Goal: Check status: Check status

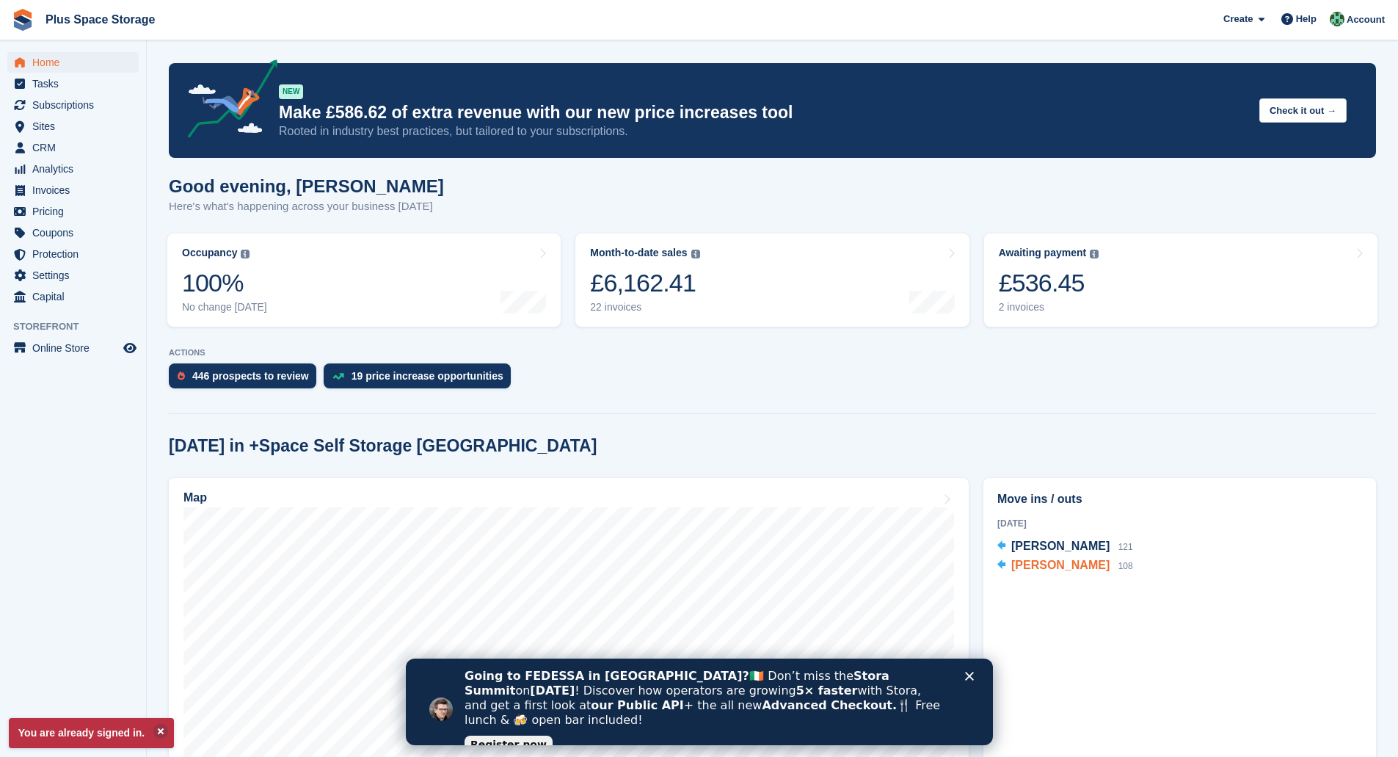
click at [1029, 569] on span "[PERSON_NAME]" at bounding box center [1061, 565] width 98 height 12
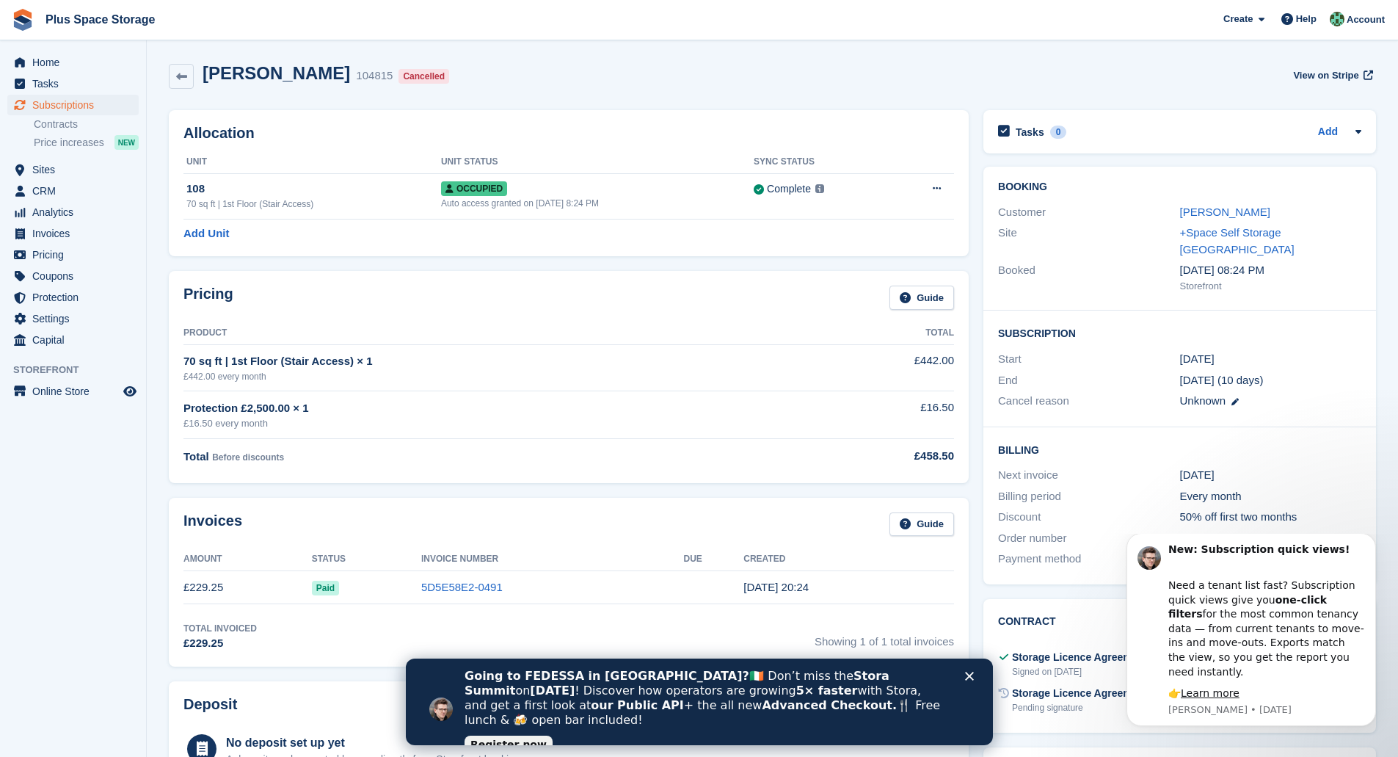
click at [399, 80] on div "Cancelled" at bounding box center [424, 76] width 51 height 15
click at [970, 676] on icon "Close" at bounding box center [969, 676] width 9 height 9
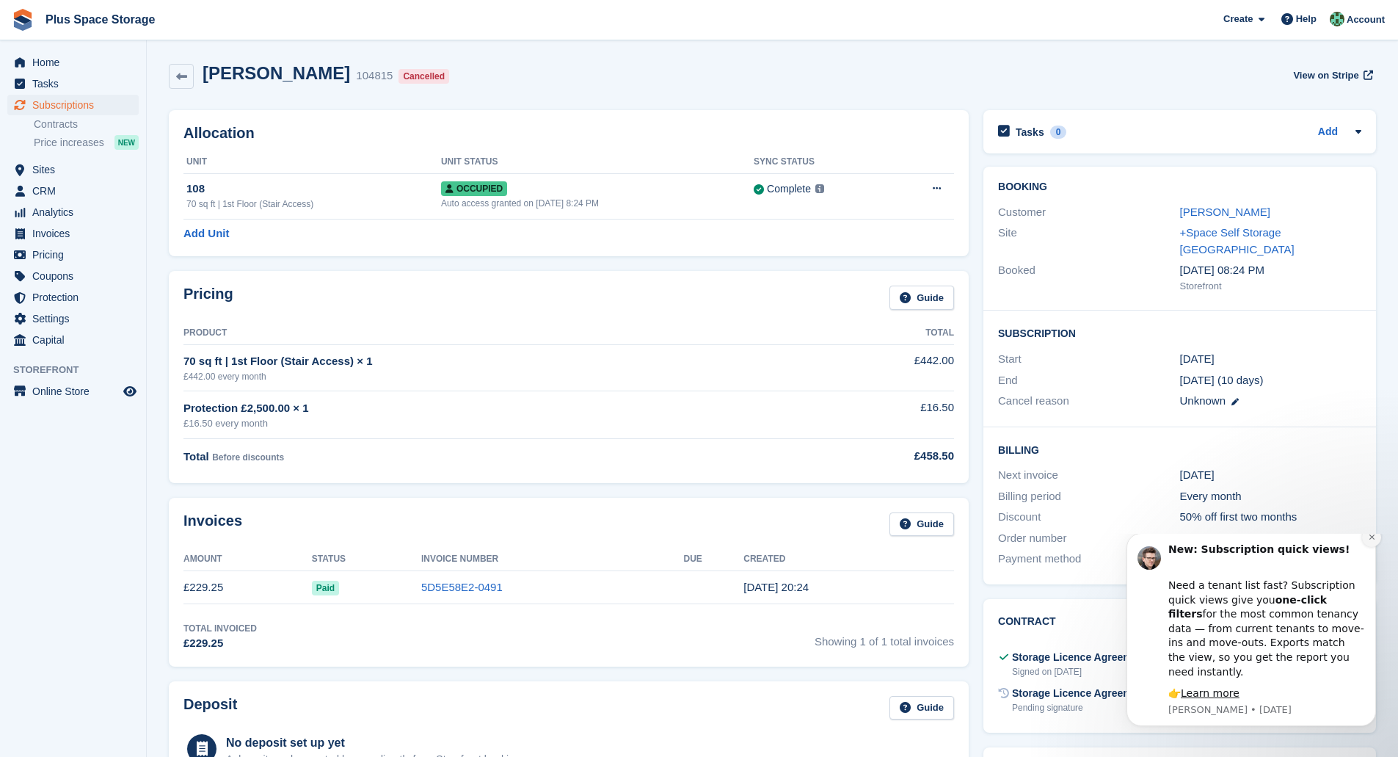
click at [1372, 545] on button "Dismiss notification" at bounding box center [1371, 537] width 19 height 19
